Goal: Task Accomplishment & Management: Complete application form

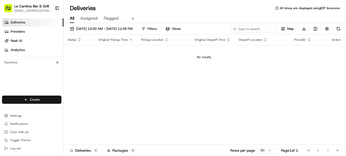
click at [48, 97] on html "La Cantina Bar & Grill [EMAIL_ADDRESS][DOMAIN_NAME] Toggle Sidebar Deliveries P…" at bounding box center [173, 78] width 346 height 156
click at [81, 106] on link "Delivery" at bounding box center [92, 108] width 57 height 9
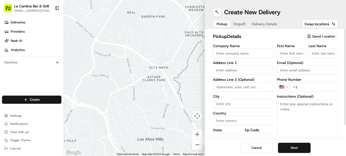
click at [263, 54] on input "Company Name" at bounding box center [243, 53] width 61 height 9
type input "La Cantina Bar & Grill"
type input "[STREET_ADDRESS]"
type input "Plainfield"
type input "[GEOGRAPHIC_DATA]"
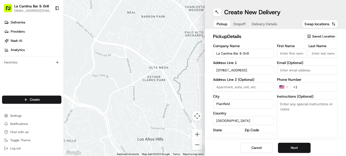
type input "CT"
type input "06374"
type input "[PERSON_NAME]"
type input "[EMAIL_ADDRESS][DOMAIN_NAME]"
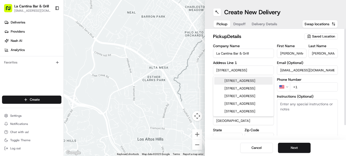
click at [307, 89] on input "+1" at bounding box center [314, 86] width 48 height 9
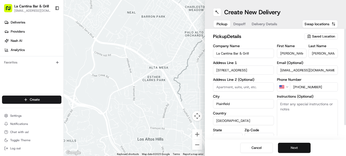
type input "[PHONE_NUMBER]"
click at [295, 150] on button "Next" at bounding box center [294, 148] width 33 height 10
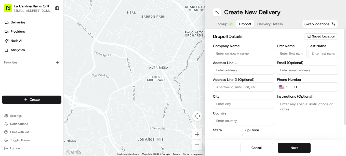
click at [256, 68] on input "text" at bounding box center [243, 69] width 61 height 9
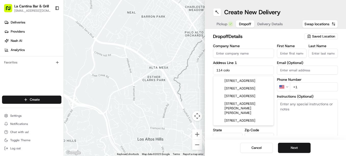
click at [259, 81] on div "[STREET_ADDRESS]" at bounding box center [243, 81] width 58 height 8
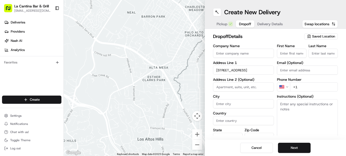
type input "[STREET_ADDRESS]"
type input "Plainfield"
type input "[GEOGRAPHIC_DATA]"
type input "CT"
type input "06374"
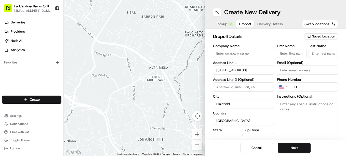
type input "[STREET_ADDRESS]"
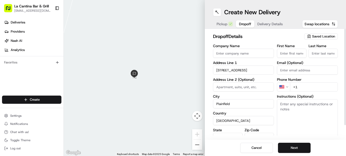
click at [294, 55] on input "First Name" at bounding box center [292, 53] width 30 height 9
type input "[PERSON_NAME]"
click at [316, 52] on input "Last Name" at bounding box center [323, 53] width 30 height 9
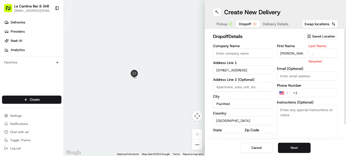
type input "."
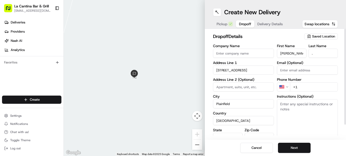
click at [304, 94] on div "First Name [PERSON_NAME] Last Name . Email (Optional) Phone Number US +1 Instru…" at bounding box center [307, 97] width 61 height 107
type input "[PHONE_NUMBER]"
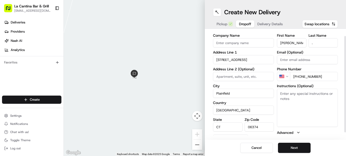
scroll to position [16, 0]
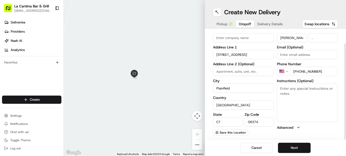
drag, startPoint x: 345, startPoint y: 64, endPoint x: 346, endPoint y: 94, distance: 30.3
click at [345, 94] on div at bounding box center [345, 91] width 2 height 96
click at [292, 144] on button "Next" at bounding box center [294, 148] width 33 height 10
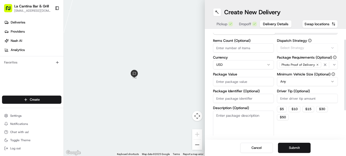
click at [232, 79] on input "Package Value" at bounding box center [243, 81] width 61 height 9
type input "47.65"
click at [313, 100] on input "Driver Tip (Optional)" at bounding box center [307, 98] width 61 height 9
type input "6"
click at [293, 148] on button "Submit" at bounding box center [294, 148] width 33 height 10
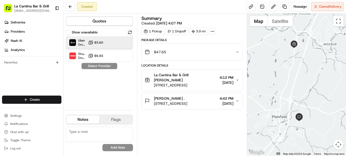
click at [110, 41] on div "Uber Dropoff ETA 25 minutes $5.60" at bounding box center [99, 42] width 67 height 12
click at [105, 67] on button "Assign Provider" at bounding box center [99, 66] width 36 height 6
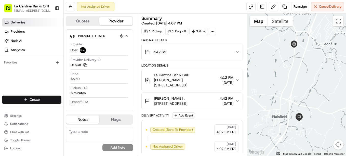
click at [28, 20] on link "Deliveries" at bounding box center [32, 22] width 61 height 8
